Goal: Check status

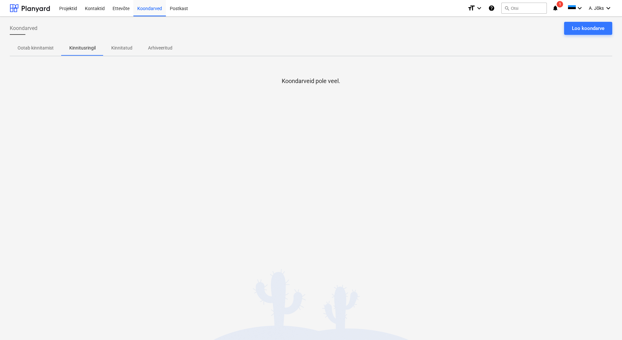
click at [554, 7] on icon "notifications" at bounding box center [555, 8] width 7 height 8
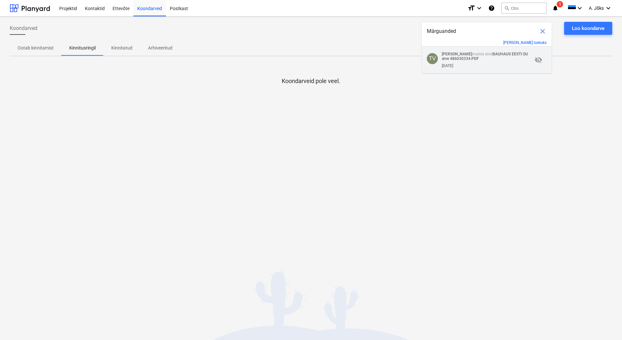
click at [474, 57] on strong "BAUHAUS EESTI OU arve 486030334.PDF" at bounding box center [485, 56] width 86 height 9
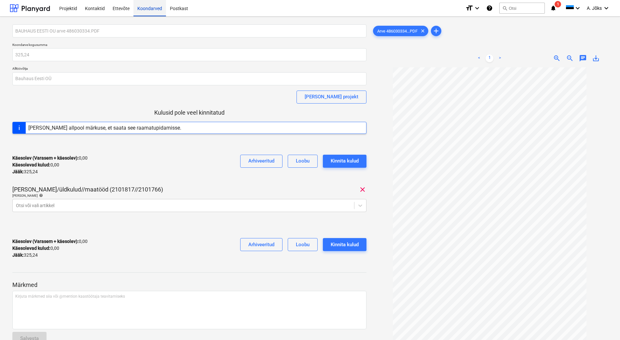
click at [158, 7] on div "Koondarved" at bounding box center [149, 8] width 33 height 17
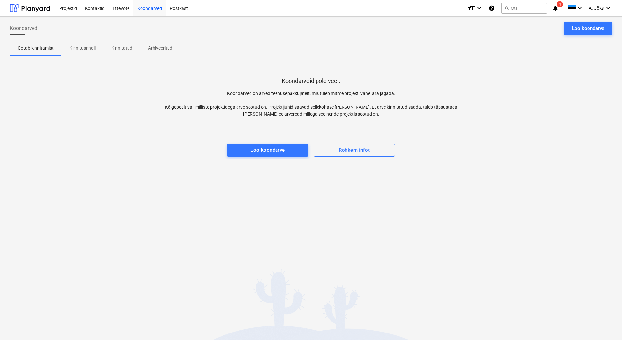
click at [89, 52] on span "Kinnitusringil" at bounding box center [82, 48] width 42 height 11
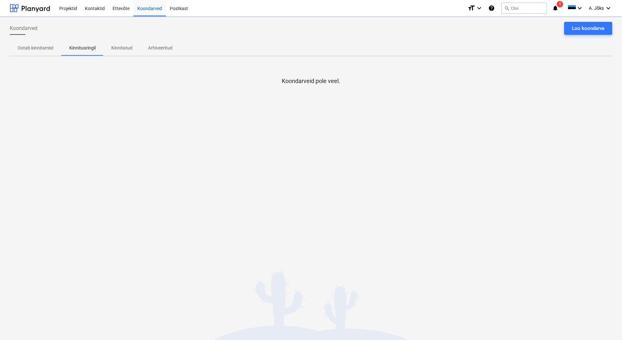
click at [96, 140] on div "Koondarveid pole veel." at bounding box center [311, 110] width 602 height 98
drag, startPoint x: 330, startPoint y: 168, endPoint x: 285, endPoint y: 154, distance: 47.7
click at [329, 168] on div "Koondarved Loo koondarve Ootab kinnitamist Kinnitusringil Kinnitatud Arhiveerit…" at bounding box center [311, 178] width 622 height 323
click at [114, 45] on p "Kinnitatud" at bounding box center [121, 48] width 21 height 7
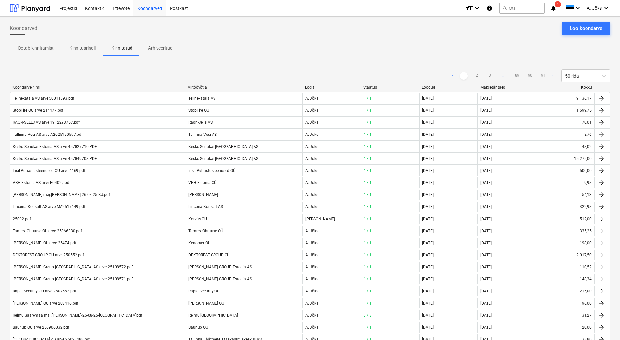
click at [86, 49] on p "Kinnitusringil" at bounding box center [82, 48] width 26 height 7
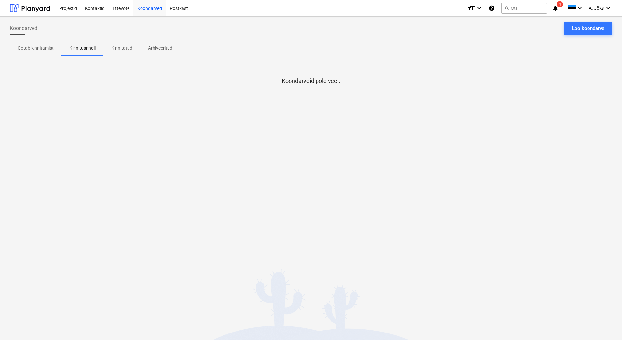
click at [244, 43] on div "Ootab kinnitamist Kinnitusringil Kinnitatud Arhiveeritud" at bounding box center [311, 48] width 602 height 16
drag, startPoint x: 125, startPoint y: 44, endPoint x: 107, endPoint y: 46, distance: 17.9
click at [125, 45] on p "Kinnitatud" at bounding box center [121, 48] width 21 height 7
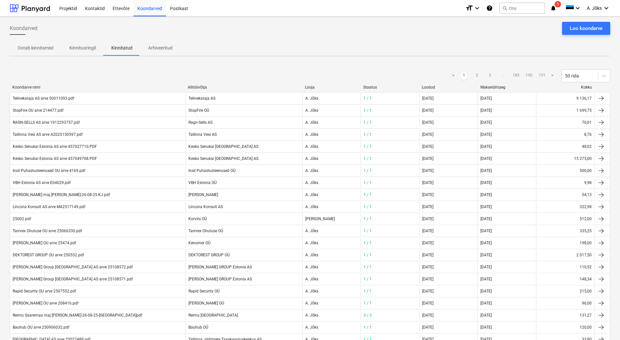
click at [88, 45] on p "Kinnitusringil" at bounding box center [82, 48] width 26 height 7
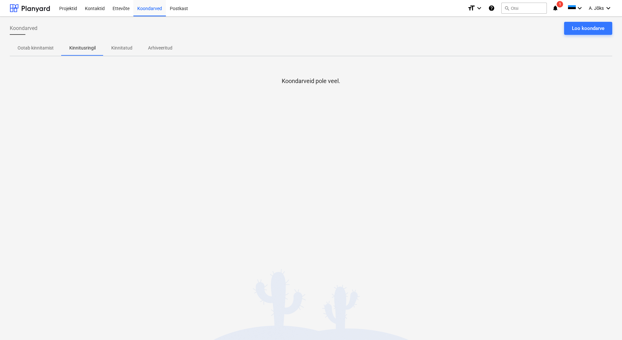
click at [239, 34] on div "Koondarved Loo koondarve" at bounding box center [311, 31] width 602 height 18
drag, startPoint x: 345, startPoint y: 148, endPoint x: 338, endPoint y: 137, distance: 13.0
click at [345, 148] on div "Koondarveid pole veel." at bounding box center [311, 110] width 602 height 98
